Goal: Find specific page/section: Find specific page/section

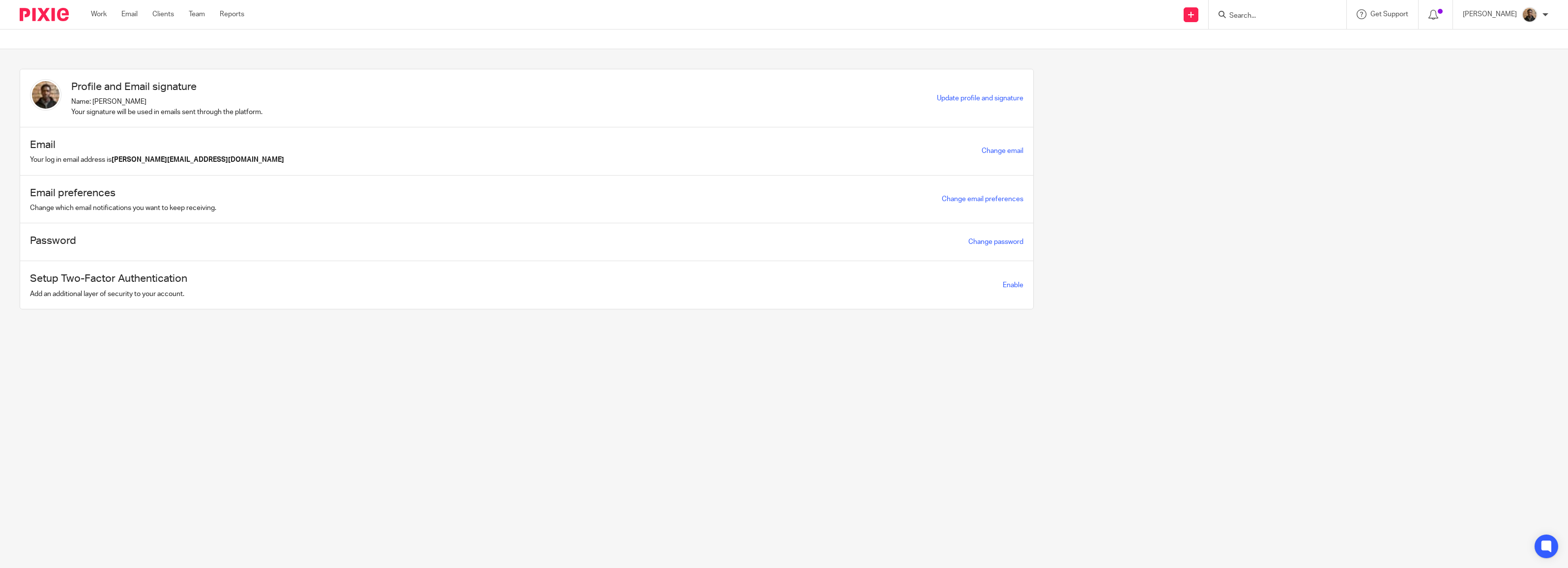
click at [1253, 17] on input "Search" at bounding box center [1272, 16] width 88 height 9
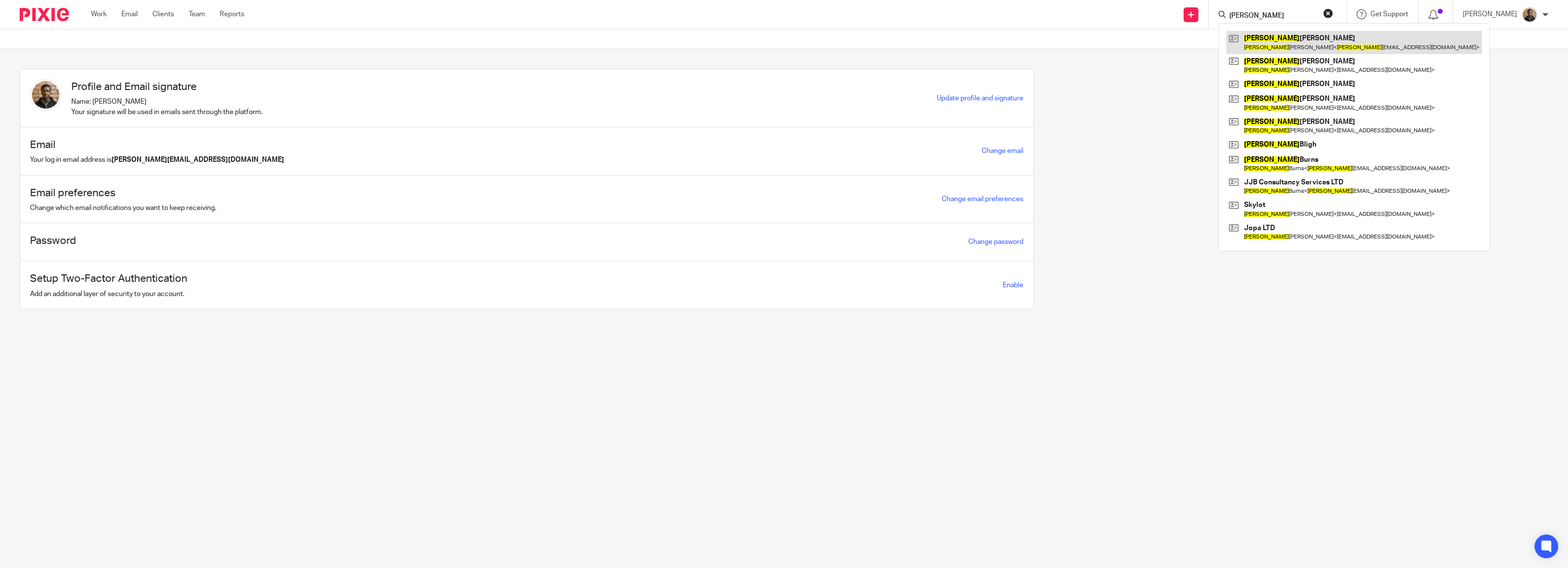
type input "[PERSON_NAME]"
click at [1301, 42] on link at bounding box center [1354, 42] width 256 height 23
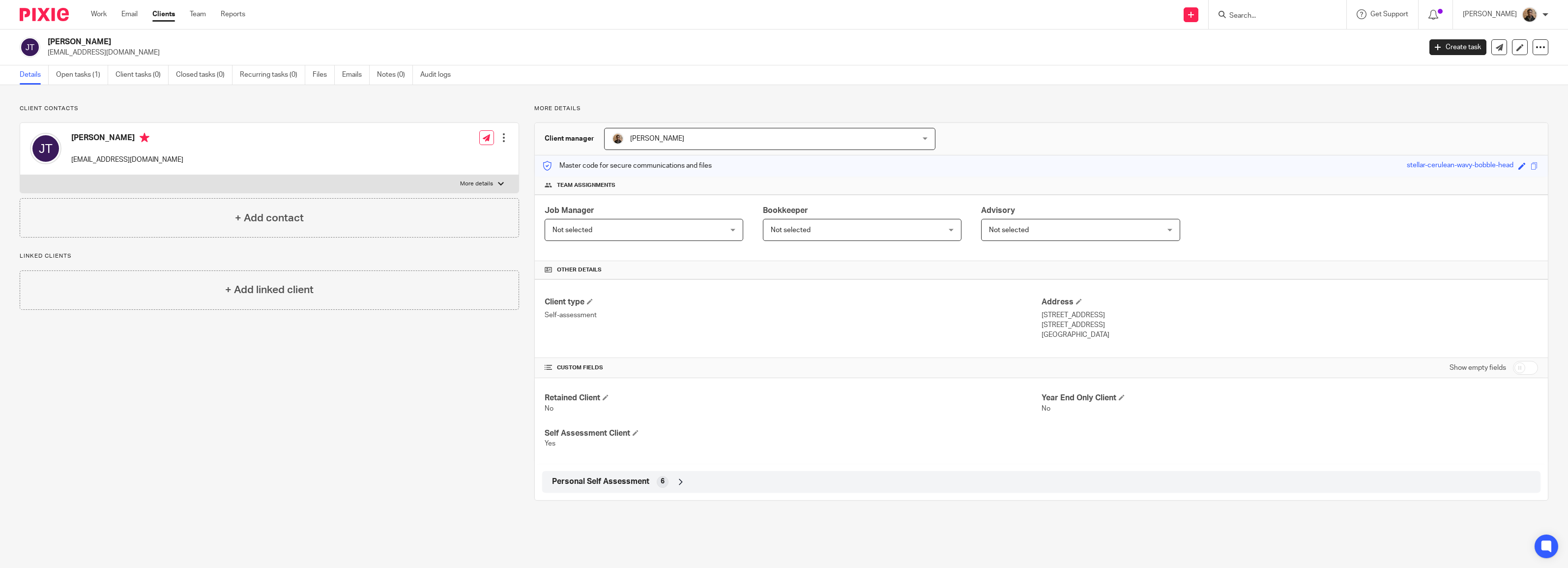
click at [1375, 111] on p "More details" at bounding box center [1041, 108] width 1014 height 8
